Goal: Task Accomplishment & Management: Complete application form

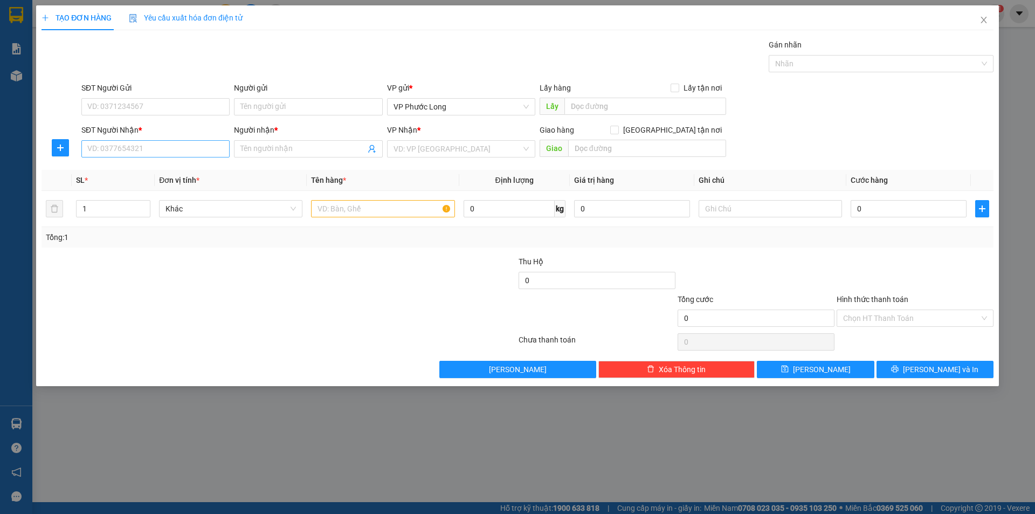
click at [130, 149] on input "SĐT Người Nhận *" at bounding box center [155, 148] width 148 height 17
click at [189, 148] on input "SĐT Người Nhận *" at bounding box center [155, 148] width 148 height 17
click at [164, 152] on input "SĐT Người Nhận *" at bounding box center [155, 148] width 148 height 17
click at [142, 147] on input "SĐT Người Nhận *" at bounding box center [155, 148] width 148 height 17
click at [172, 151] on input "SĐT Người Nhận *" at bounding box center [155, 148] width 148 height 17
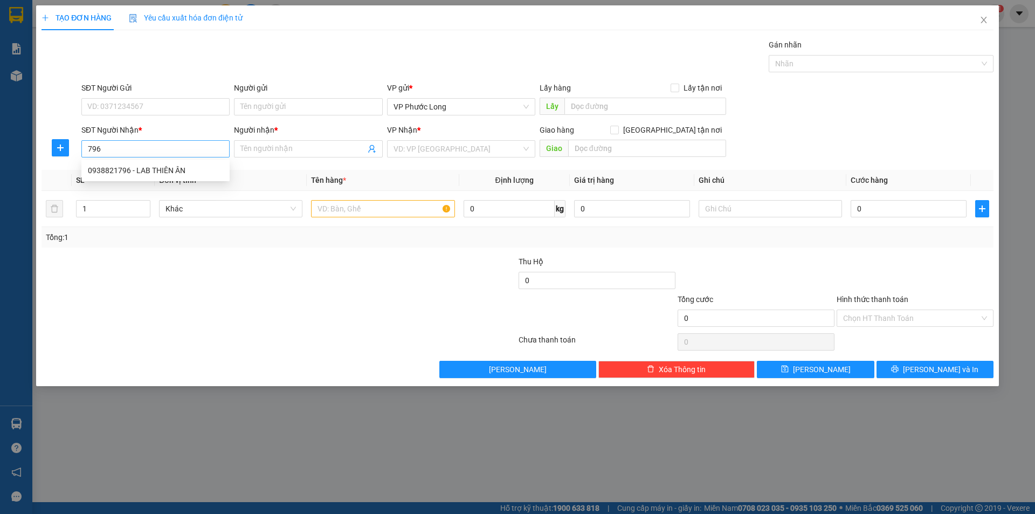
click at [171, 151] on input "796" at bounding box center [155, 148] width 148 height 17
click at [156, 173] on div "0938821796 - LAB THIÊN ÂN" at bounding box center [155, 170] width 135 height 12
type input "0938821796"
type input "LAB THIÊN ÂN"
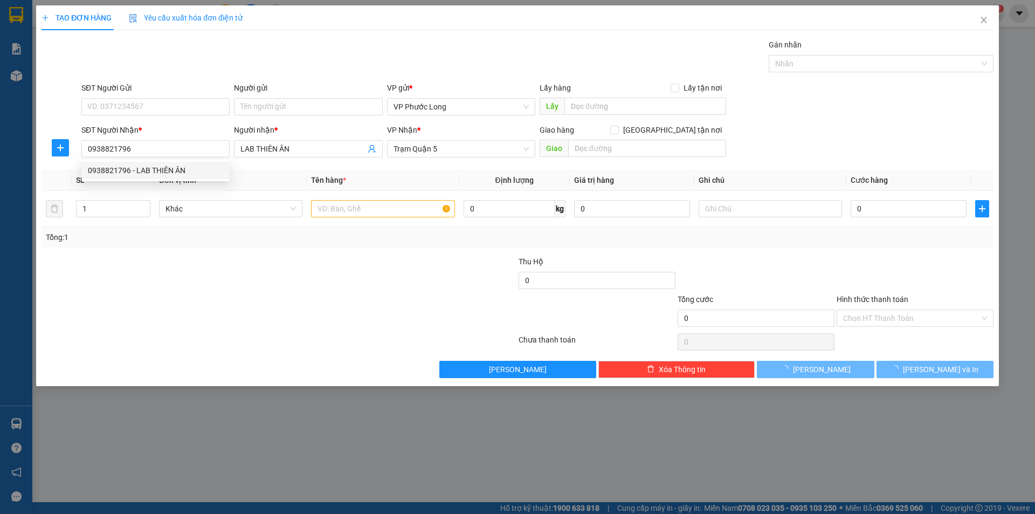
type input "30.000"
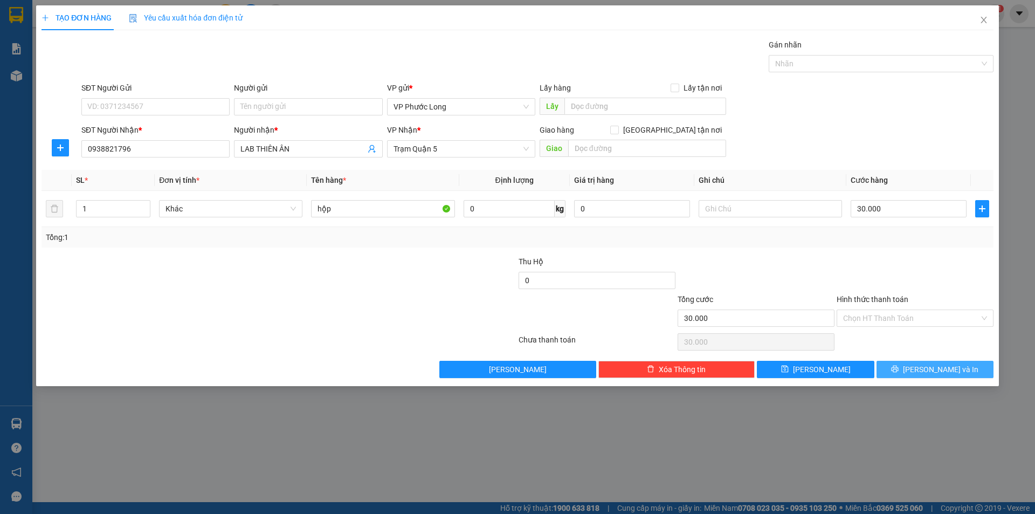
type input "0938821796"
click at [933, 370] on span "[PERSON_NAME] và In" at bounding box center [940, 369] width 75 height 12
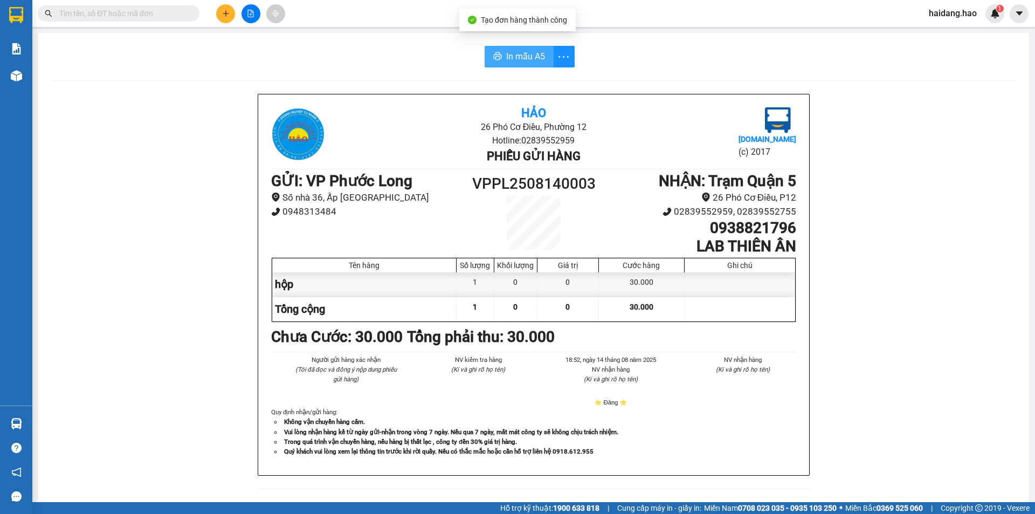
click at [507, 56] on span "In mẫu A5" at bounding box center [525, 56] width 39 height 13
click at [536, 56] on span "In mẫu A5" at bounding box center [525, 56] width 39 height 13
click at [512, 61] on span "In mẫu A5" at bounding box center [525, 56] width 39 height 13
click at [531, 53] on span "In mẫu A5" at bounding box center [525, 56] width 39 height 13
click at [508, 52] on span "In mẫu A5" at bounding box center [525, 56] width 39 height 13
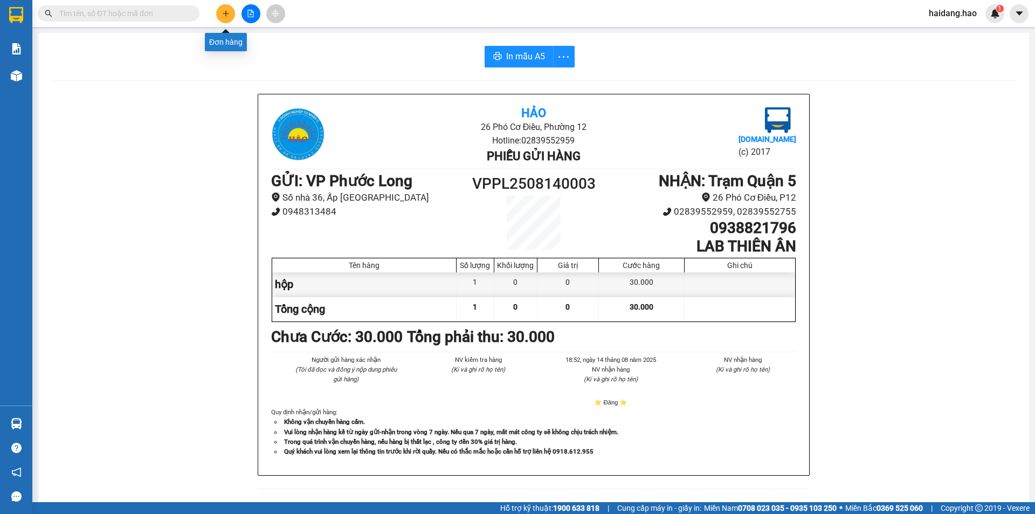
click at [230, 9] on button at bounding box center [225, 13] width 19 height 19
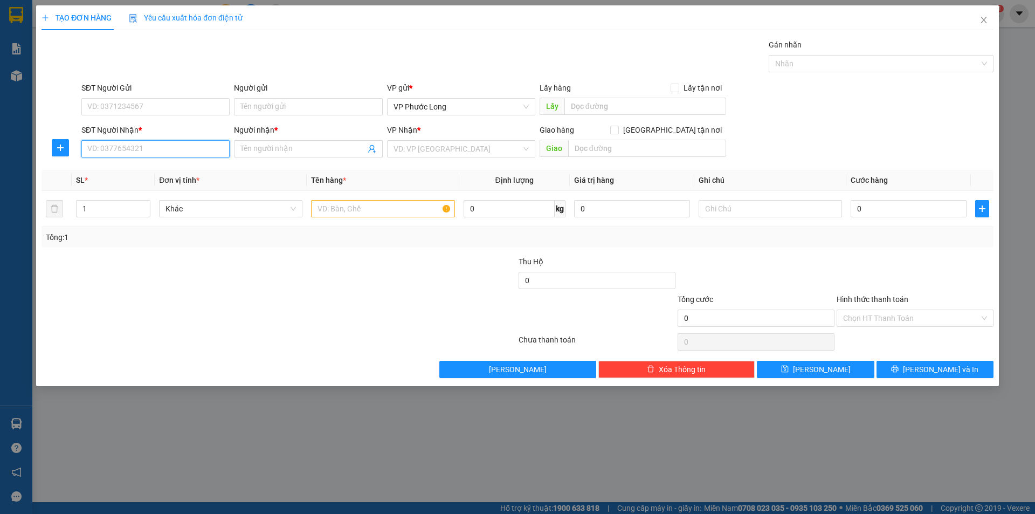
click at [168, 147] on input "SĐT Người Nhận *" at bounding box center [155, 148] width 148 height 17
type input "0"
click at [158, 171] on div "0902617471 - [PERSON_NAME]" at bounding box center [155, 170] width 135 height 12
type input "0902617471"
type input "[PERSON_NAME]"
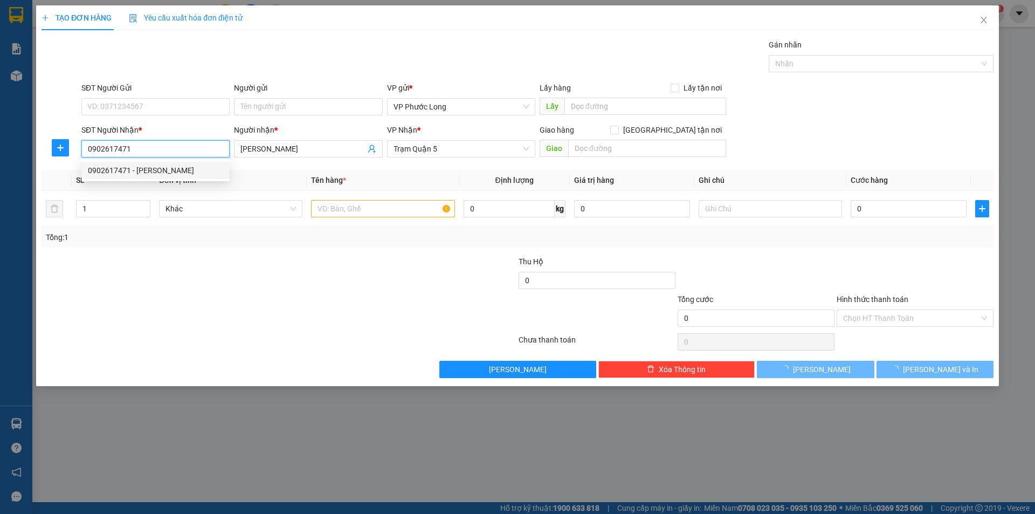
type input "40.000"
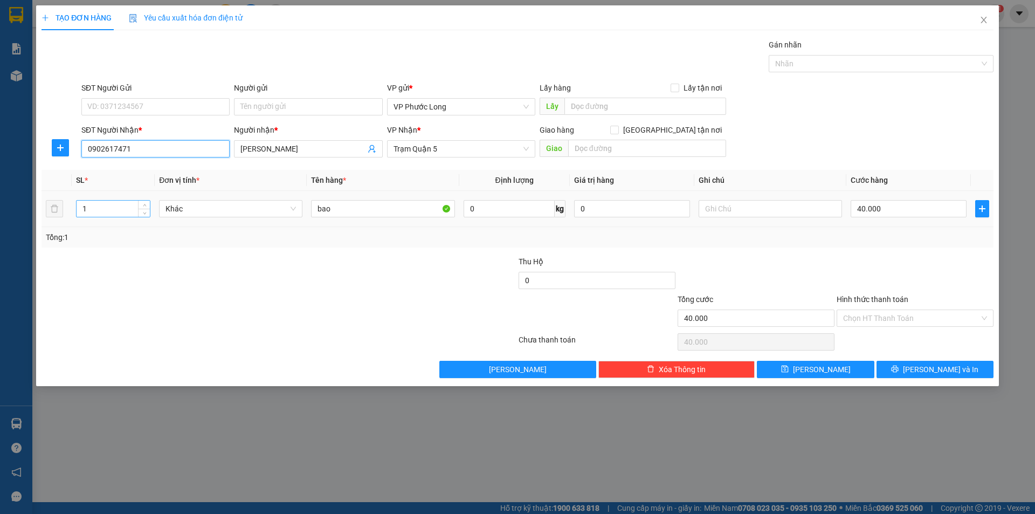
type input "0902617471"
click at [116, 214] on input "1" at bounding box center [113, 209] width 73 height 16
type input "3"
click at [371, 210] on input "bao" at bounding box center [382, 208] width 143 height 17
type input "b"
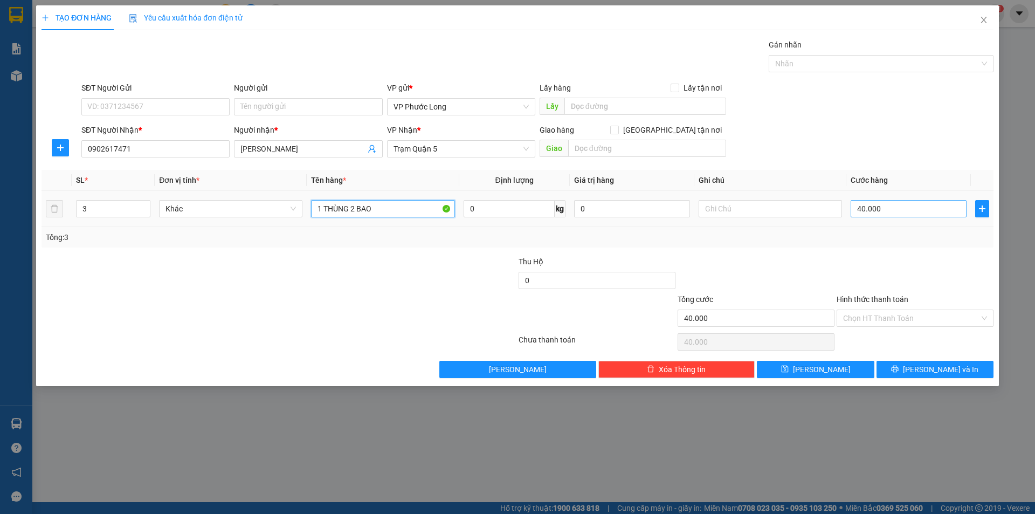
type input "1 THÙNG 2 BAO"
click at [894, 210] on input "40.000" at bounding box center [909, 208] width 116 height 17
type input "0"
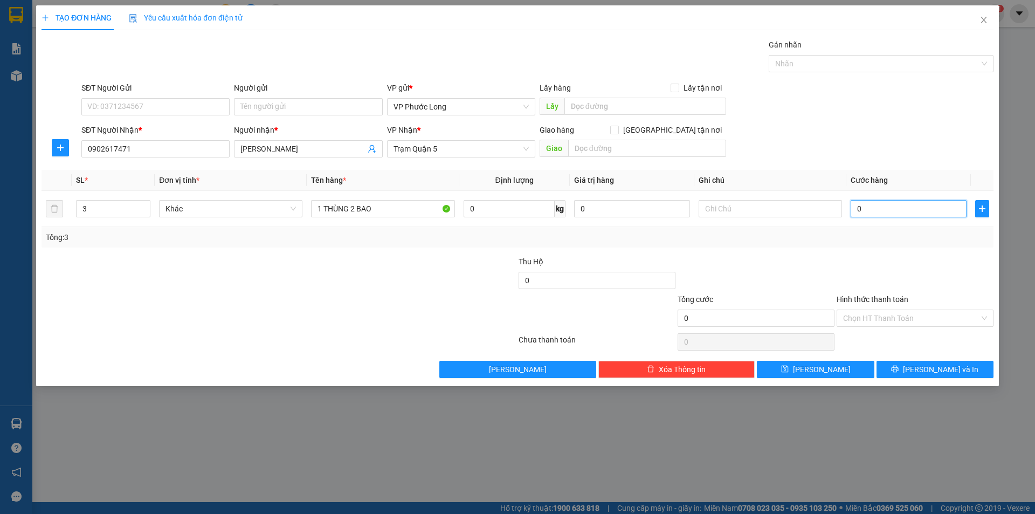
type input "0"
type input "2"
type input "002"
type input "20"
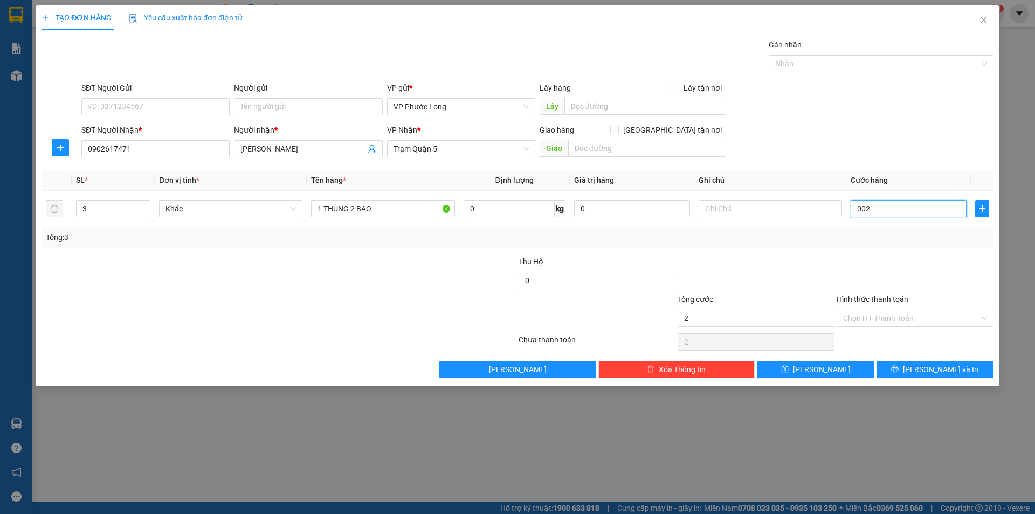
type input "20"
type input "0.020"
type input "20.000"
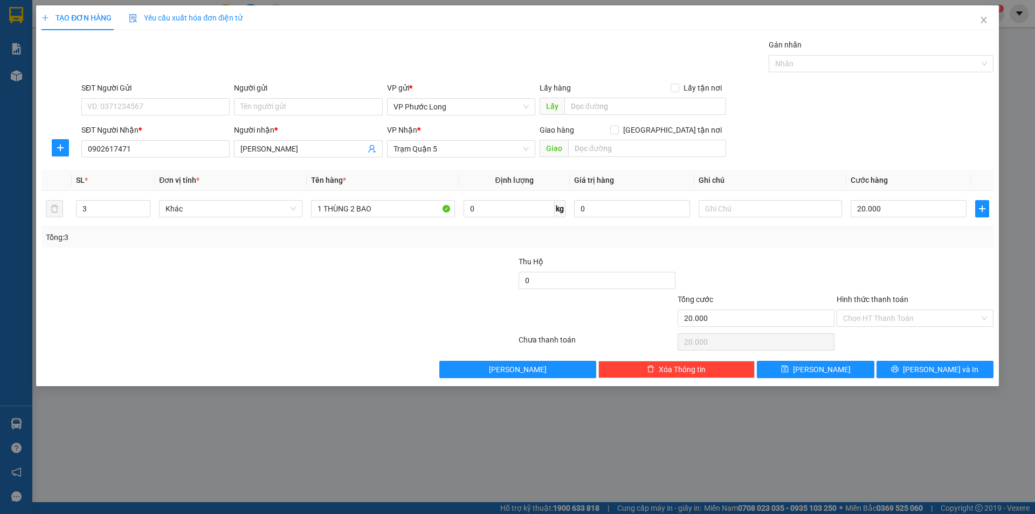
click at [934, 256] on div at bounding box center [915, 275] width 159 height 38
click at [891, 208] on input "20.000" at bounding box center [909, 208] width 116 height 17
type input "0"
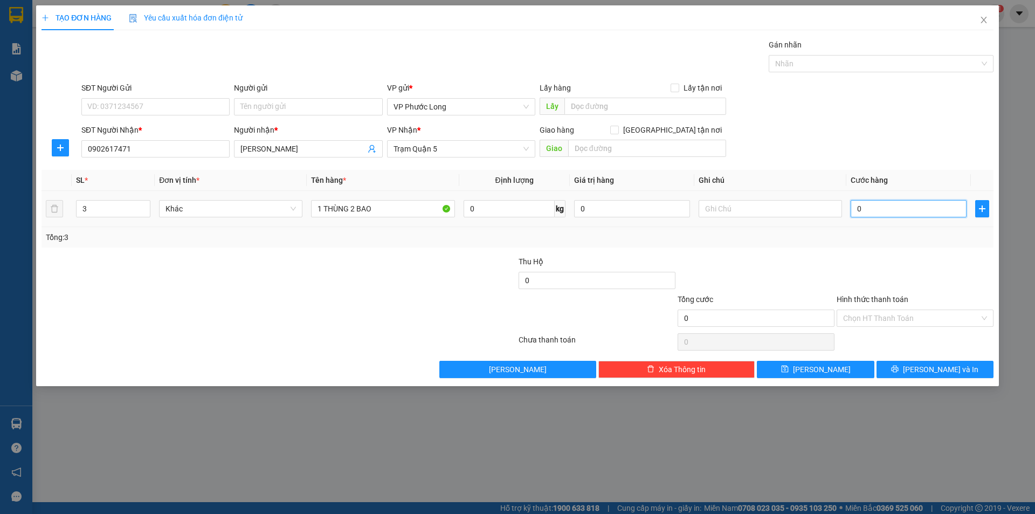
type input "2"
type input "002"
type input "20"
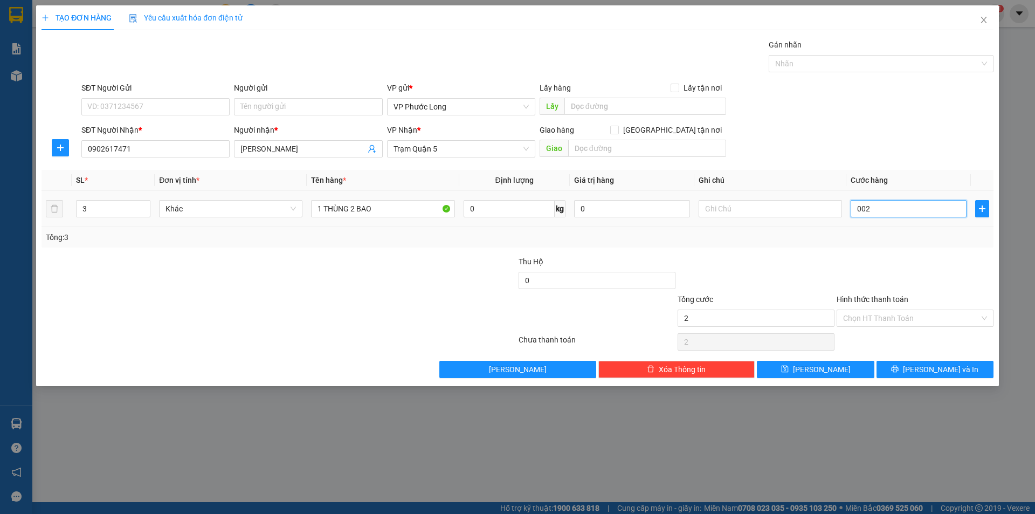
type input "0.020"
type input "200"
type input "00.200"
type input "200.000"
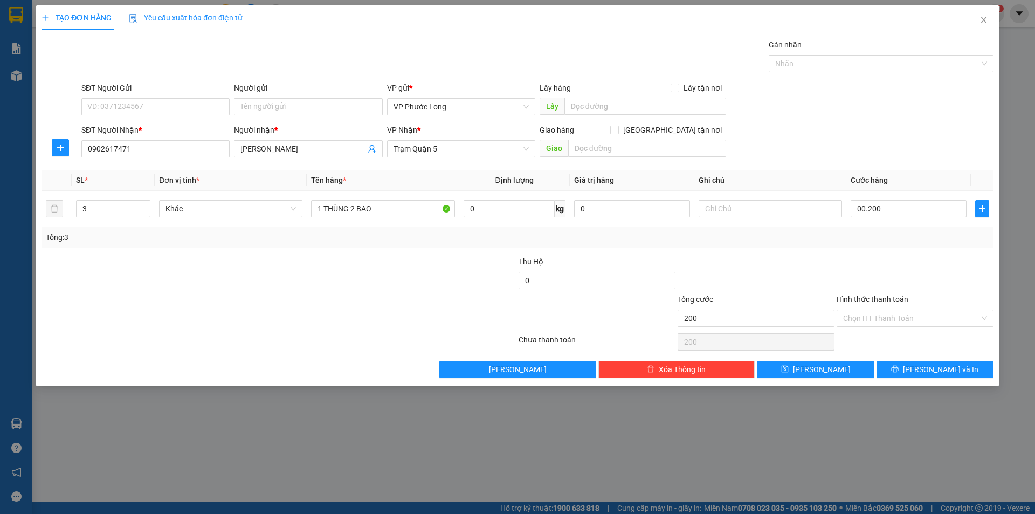
type input "200.000"
click at [841, 237] on div "Tổng: 3" at bounding box center [518, 237] width 944 height 12
click at [950, 370] on span "[PERSON_NAME] và In" at bounding box center [940, 369] width 75 height 12
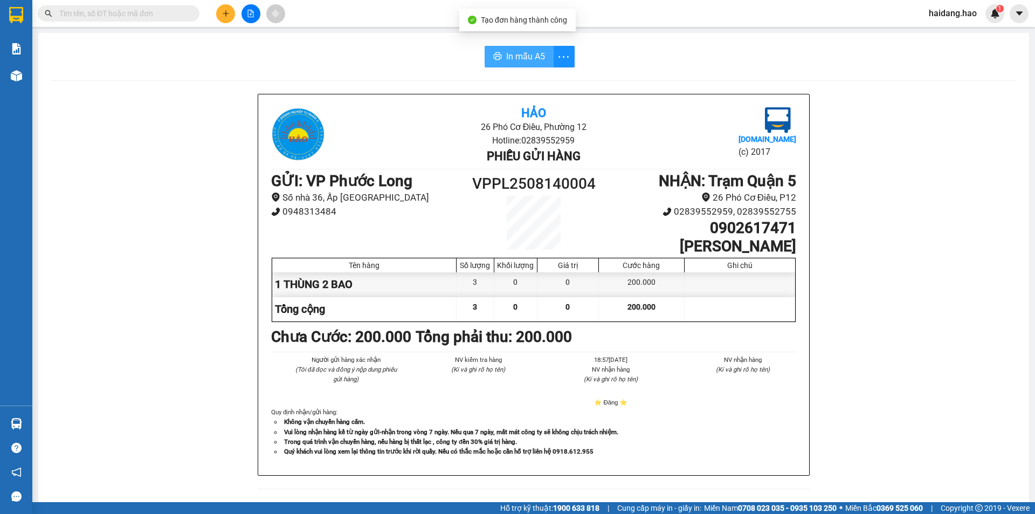
click at [534, 51] on span "In mẫu A5" at bounding box center [525, 56] width 39 height 13
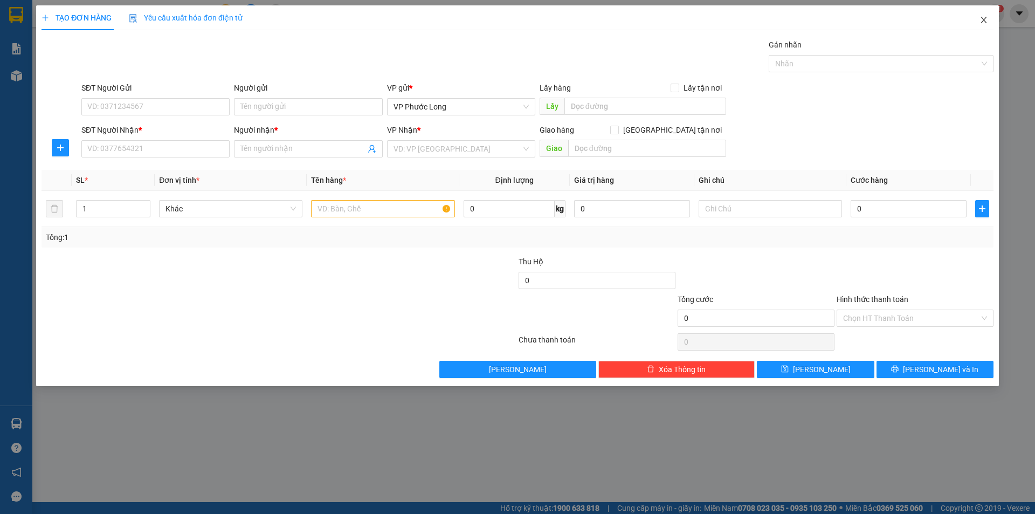
click at [989, 20] on span "Close" at bounding box center [984, 20] width 30 height 30
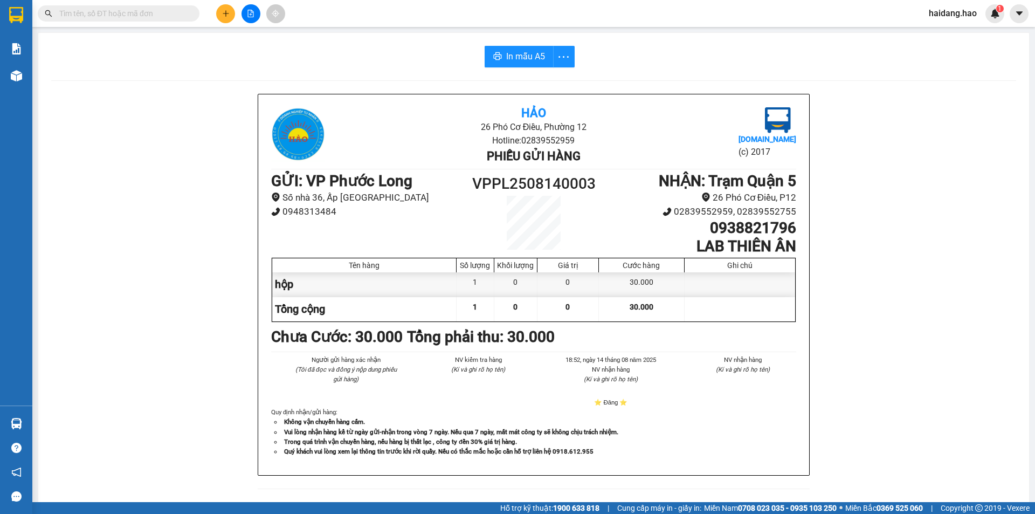
click at [936, 100] on div "Hảo 26 Phó Cơ Điều, Phường 12 Hotline: 02839552959 Phiếu gửi hàng [DOMAIN_NAME]…" at bounding box center [533, 473] width 965 height 759
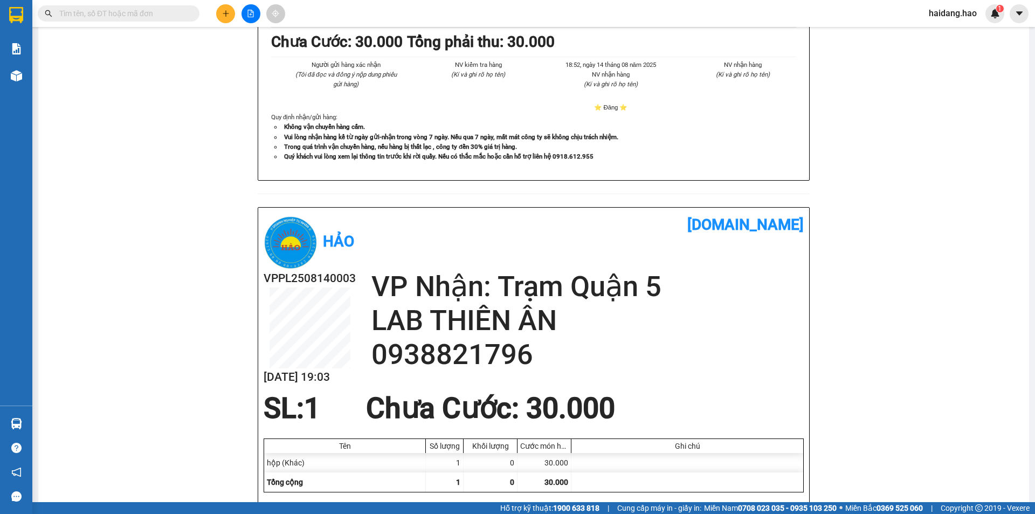
scroll to position [373, 0]
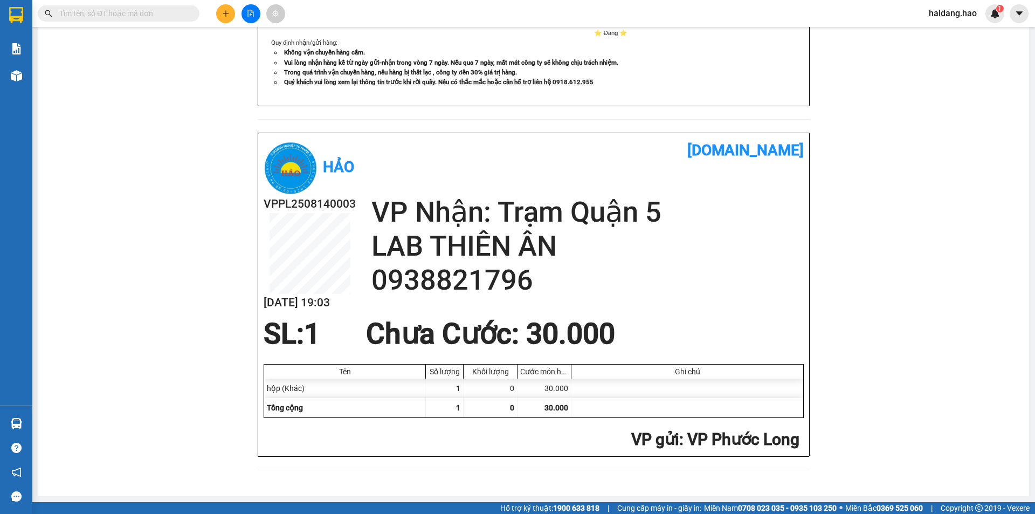
drag, startPoint x: 913, startPoint y: 186, endPoint x: 950, endPoint y: 149, distance: 52.2
click at [921, 183] on div "Hảo 26 Phó Cơ Điều, Phường 12 Hotline: 02839552959 Phiếu gửi hàng [DOMAIN_NAME]…" at bounding box center [533, 103] width 965 height 759
click at [959, 142] on div "Hảo 26 Phó Cơ Điều, Phường 12 Hotline: 02839552959 Phiếu gửi hàng [DOMAIN_NAME]…" at bounding box center [533, 103] width 965 height 759
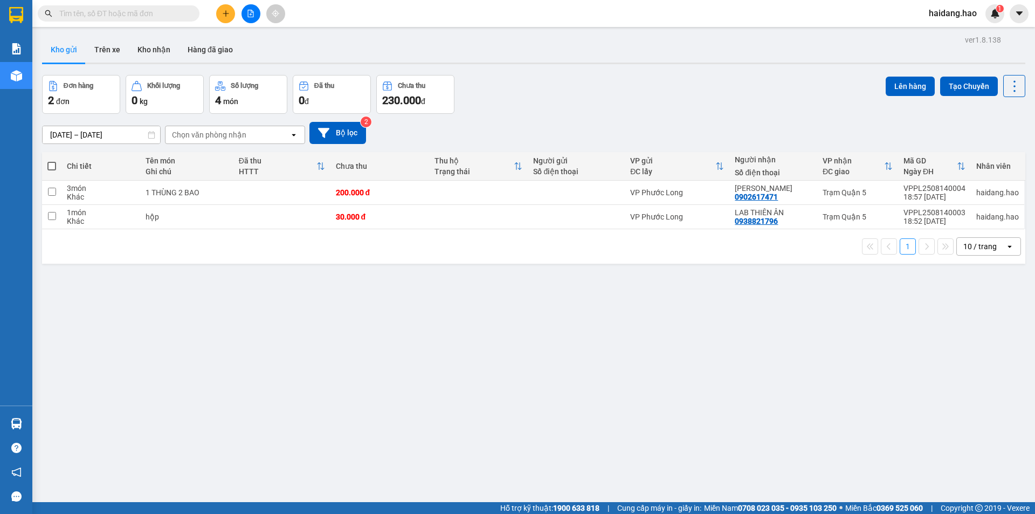
click at [61, 100] on span "đơn" at bounding box center [62, 101] width 13 height 9
click at [99, 93] on div "2 đơn" at bounding box center [81, 100] width 66 height 15
click at [254, 103] on div "4 món" at bounding box center [248, 100] width 66 height 15
click at [95, 99] on div "2 đơn" at bounding box center [81, 100] width 66 height 15
